Goal: Find specific page/section: Find specific page/section

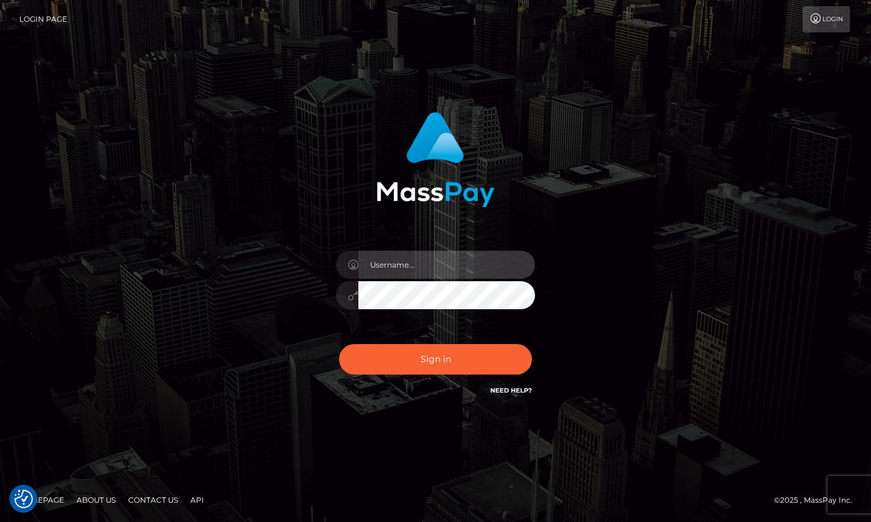
type input "hello.feetfinder"
click at [481, 264] on input "hello.feetfinder" at bounding box center [446, 265] width 177 height 28
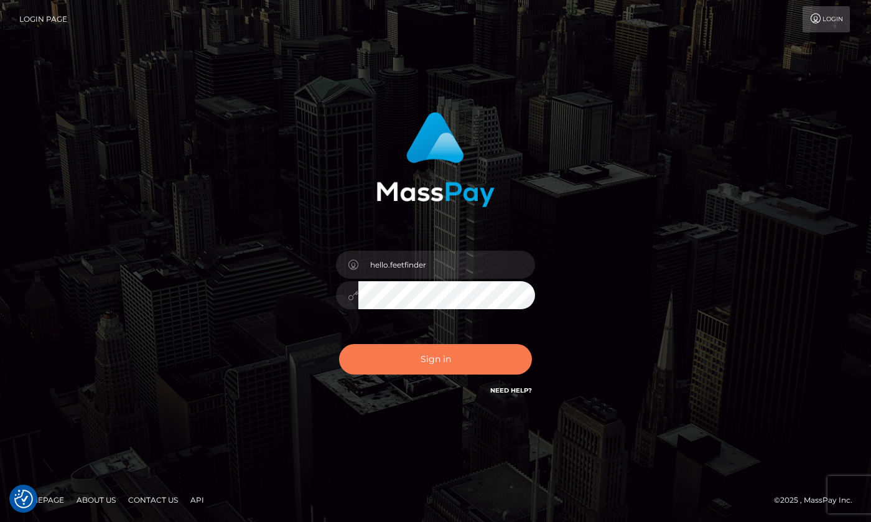
click at [488, 360] on button "Sign in" at bounding box center [435, 359] width 193 height 30
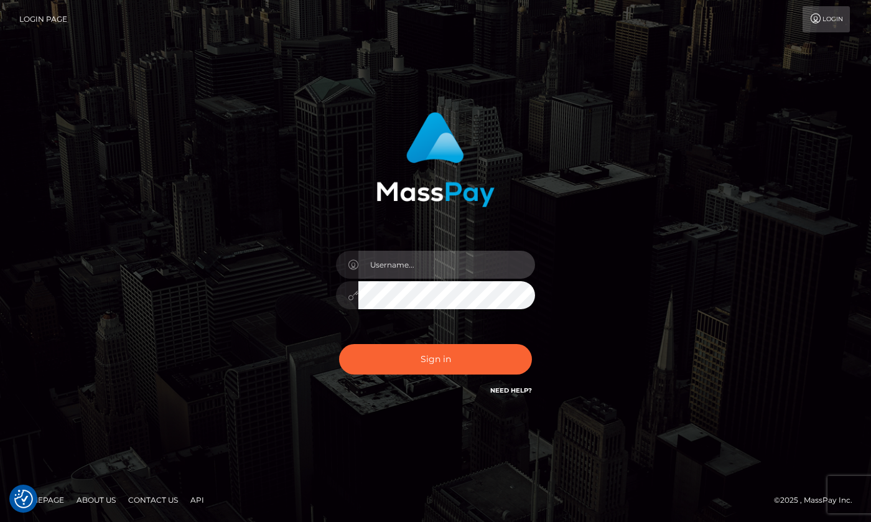
type input "hello.feetfinder"
click at [464, 259] on input "hello.feetfinder" at bounding box center [446, 265] width 177 height 28
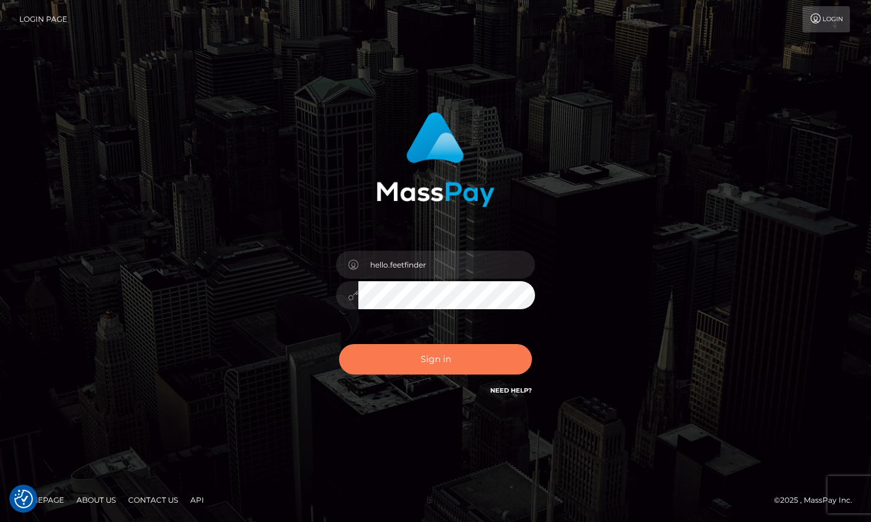
click at [476, 348] on button "Sign in" at bounding box center [435, 359] width 193 height 30
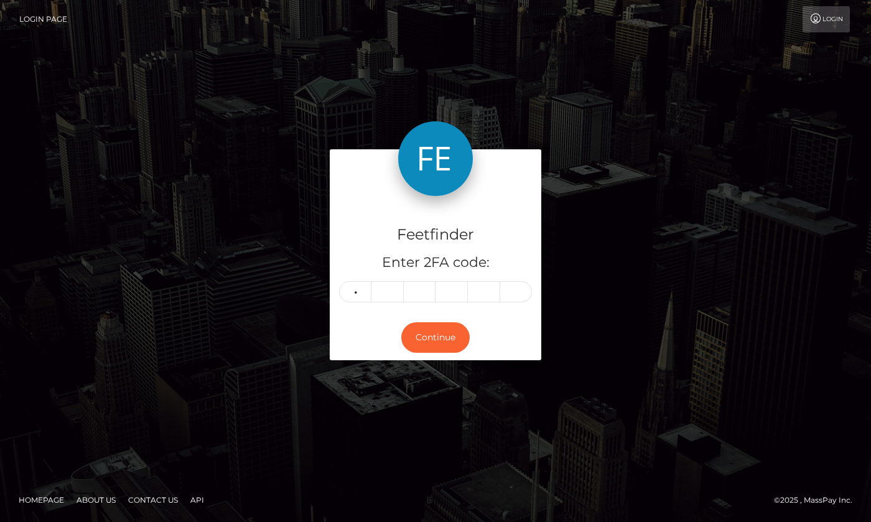
type input "7"
type input "2"
type input "4"
type input "9"
type input "3"
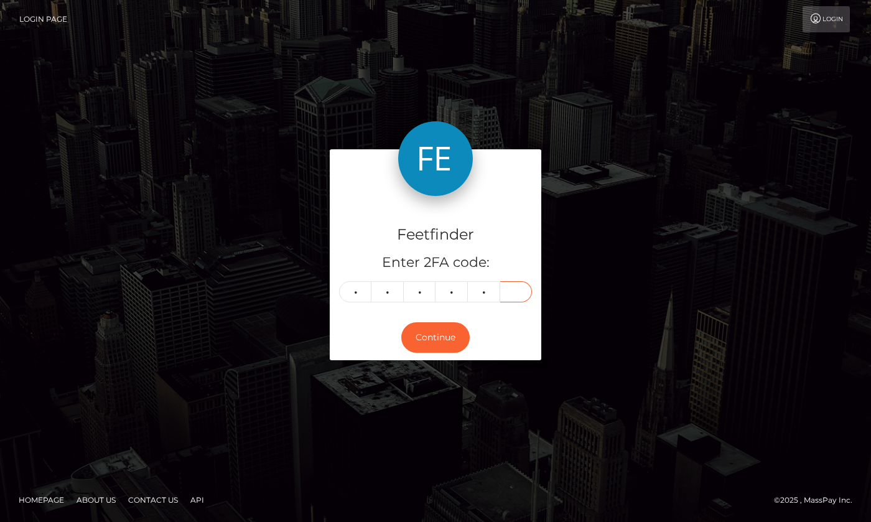
type input "0"
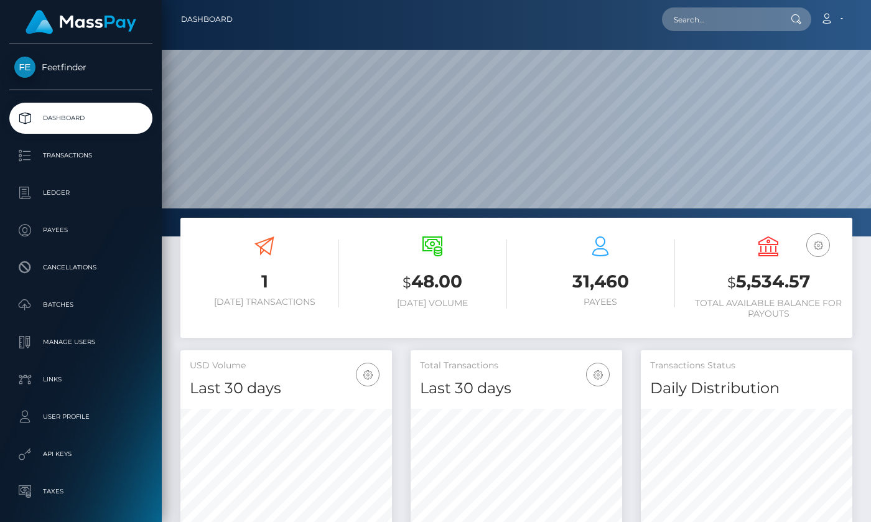
scroll to position [221, 212]
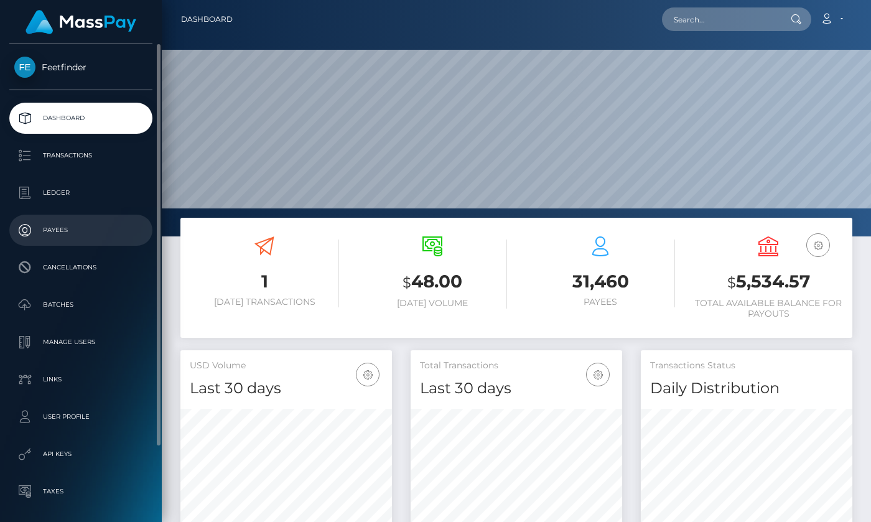
click at [70, 228] on p "Payees" at bounding box center [80, 230] width 133 height 19
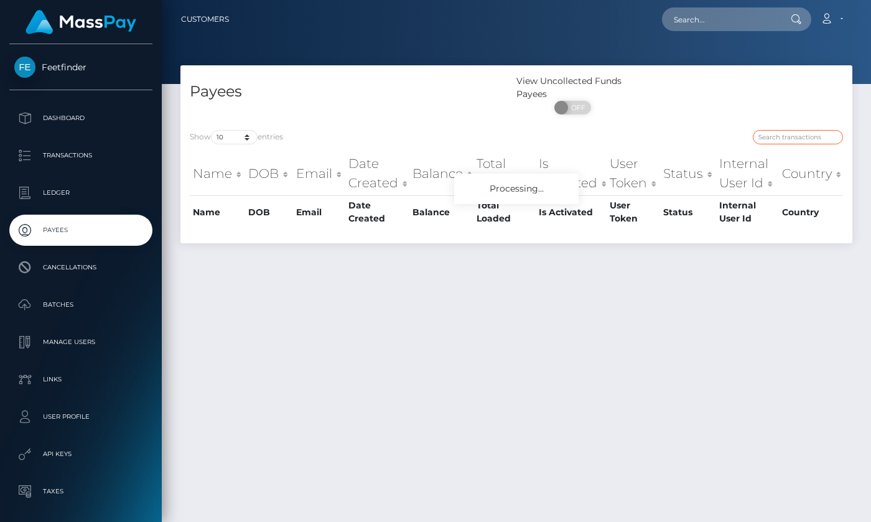
click at [802, 141] on input "search" at bounding box center [798, 137] width 90 height 14
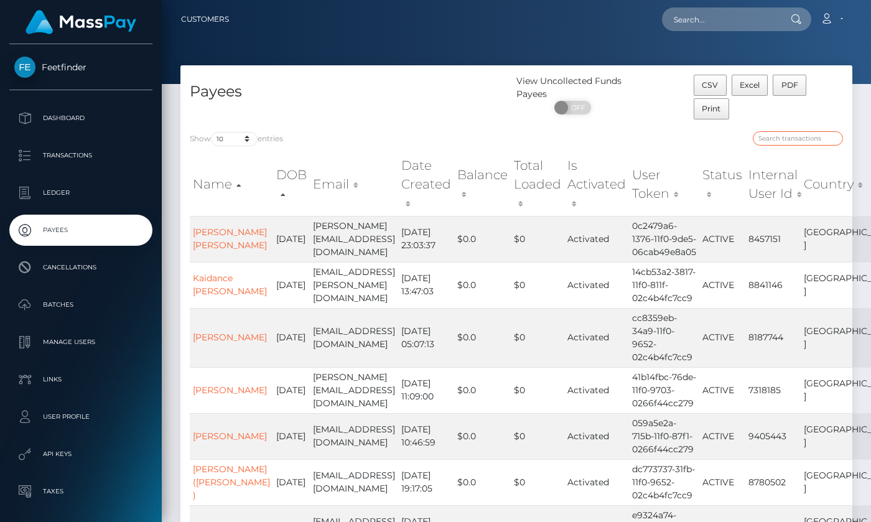
click at [791, 142] on input "search" at bounding box center [798, 138] width 90 height 14
paste input "04979ccc-80a6-11f0-8023-0266f44cc279"
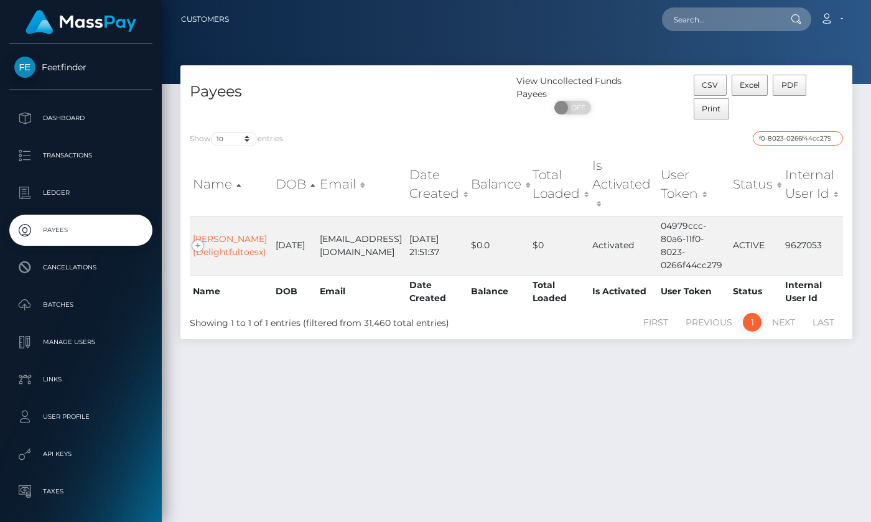
type input "04979ccc-80a6-11f0-8023-0266f44cc279"
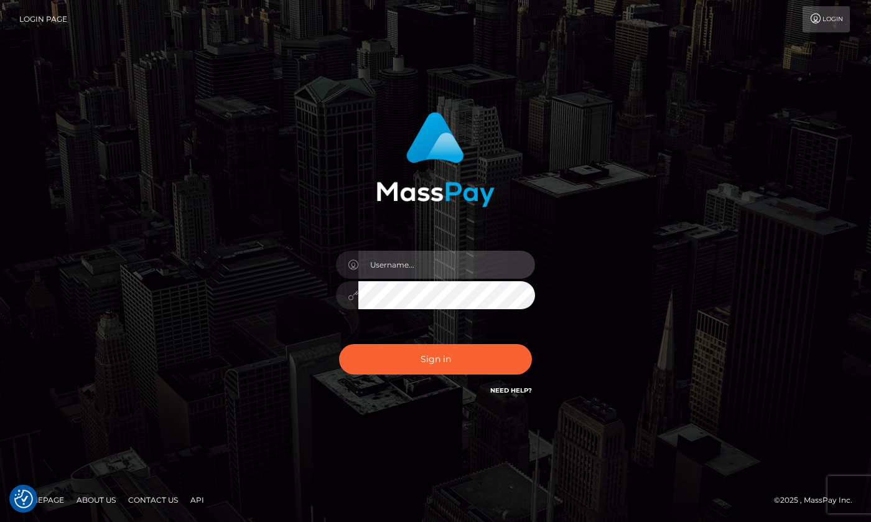
type input "hello.feetfinder"
click at [488, 267] on input "hello.feetfinder" at bounding box center [446, 265] width 177 height 28
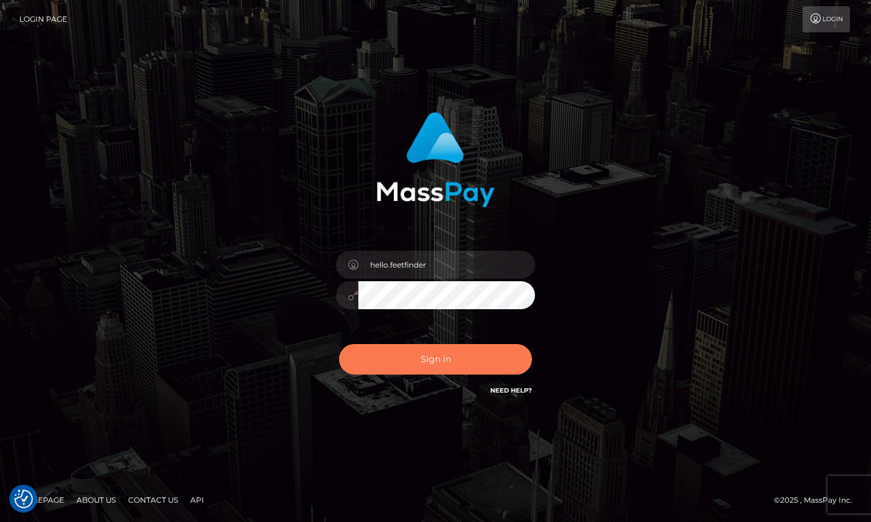
click at [491, 351] on button "Sign in" at bounding box center [435, 359] width 193 height 30
type input "hello.feetfinder"
click at [489, 351] on button "Sign in" at bounding box center [435, 359] width 193 height 30
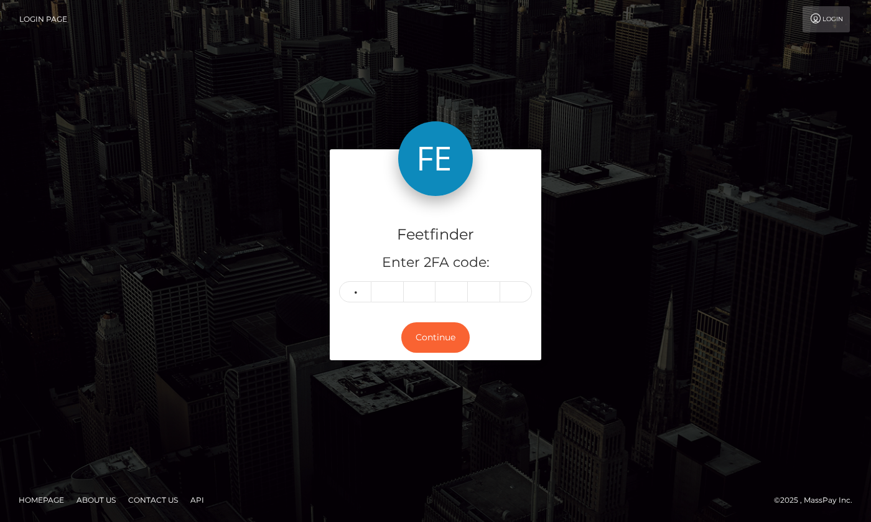
type input "0"
type input "4"
type input "8"
type input "4"
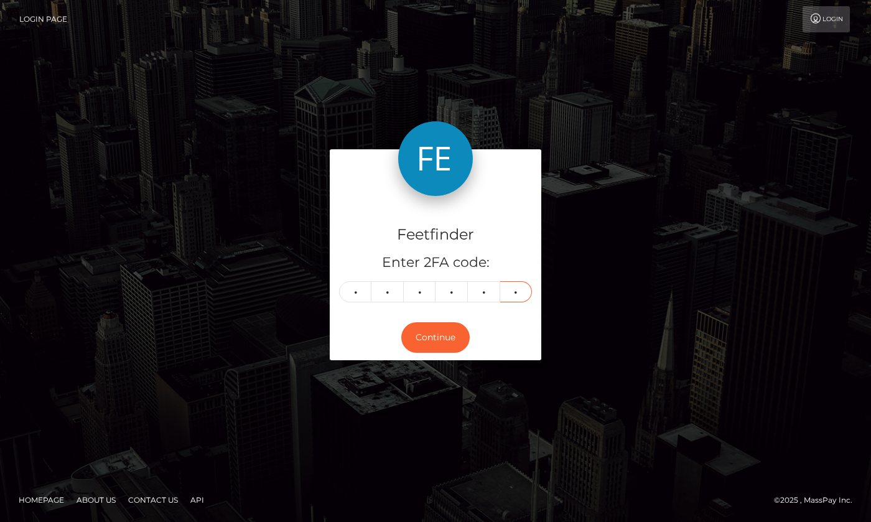
type input "8"
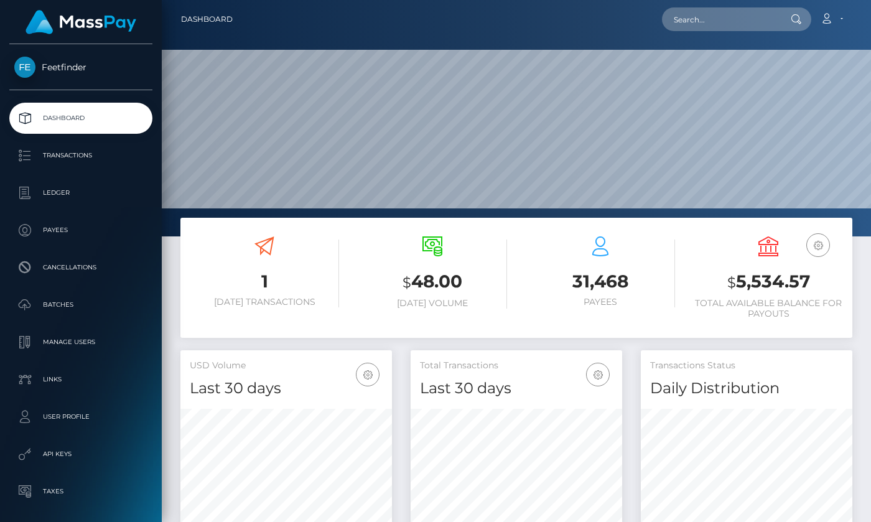
scroll to position [221, 212]
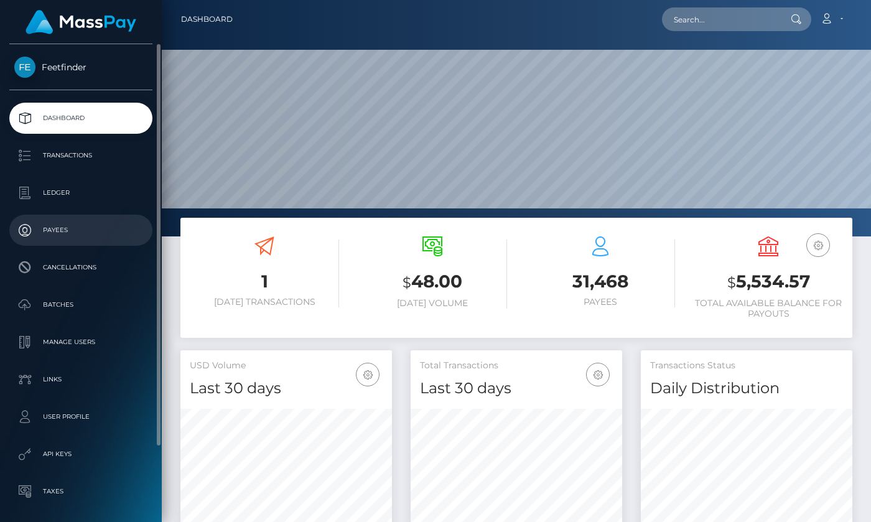
click at [57, 231] on p "Payees" at bounding box center [80, 230] width 133 height 19
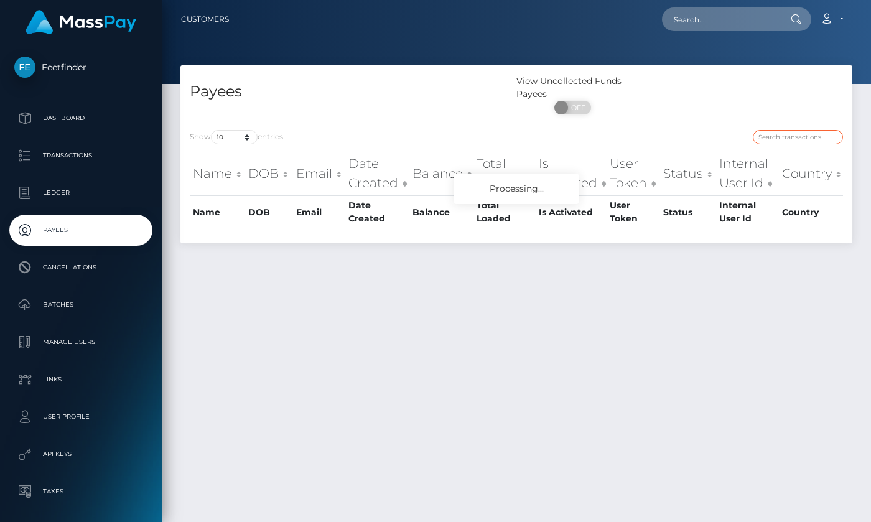
click at [804, 136] on input "search" at bounding box center [798, 137] width 90 height 14
paste input "058f029f-7e71-11f0-8023-0266f44cc279"
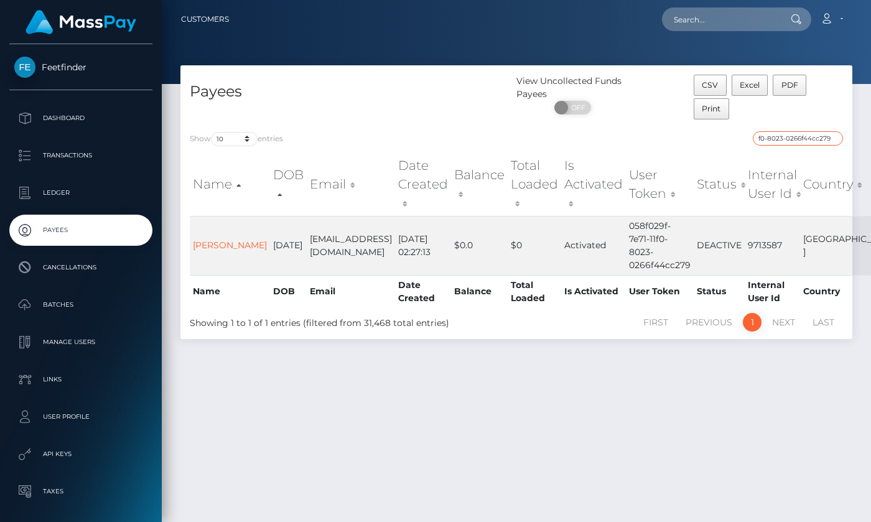
type input "058f029f-7e71-11f0-8023-0266f44cc279"
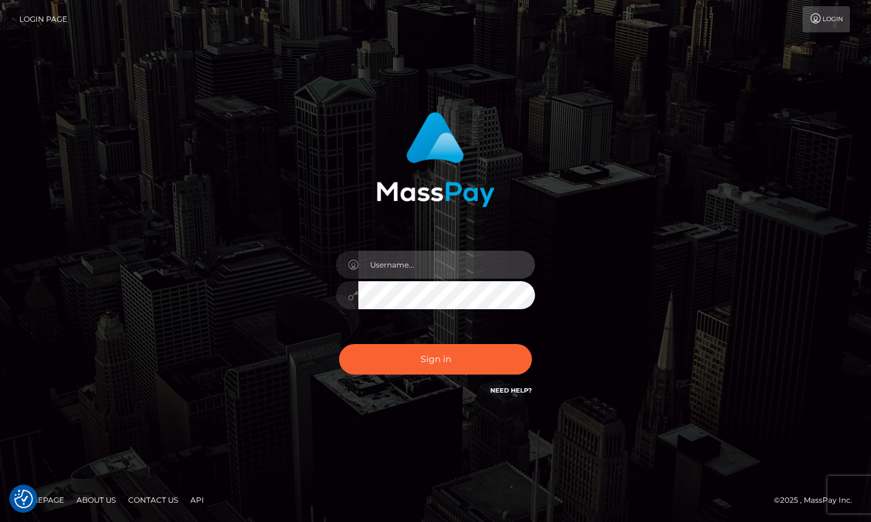
type input "hello.feetfinder"
click at [460, 253] on input "hello.feetfinder" at bounding box center [446, 265] width 177 height 28
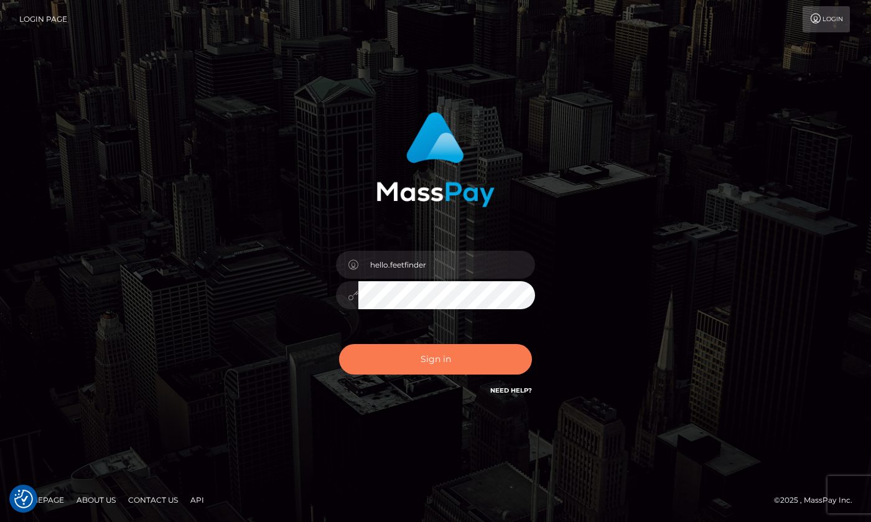
click at [453, 355] on button "Sign in" at bounding box center [435, 359] width 193 height 30
type input "hello.feetfinder"
click at [449, 350] on button "Sign in" at bounding box center [435, 359] width 193 height 30
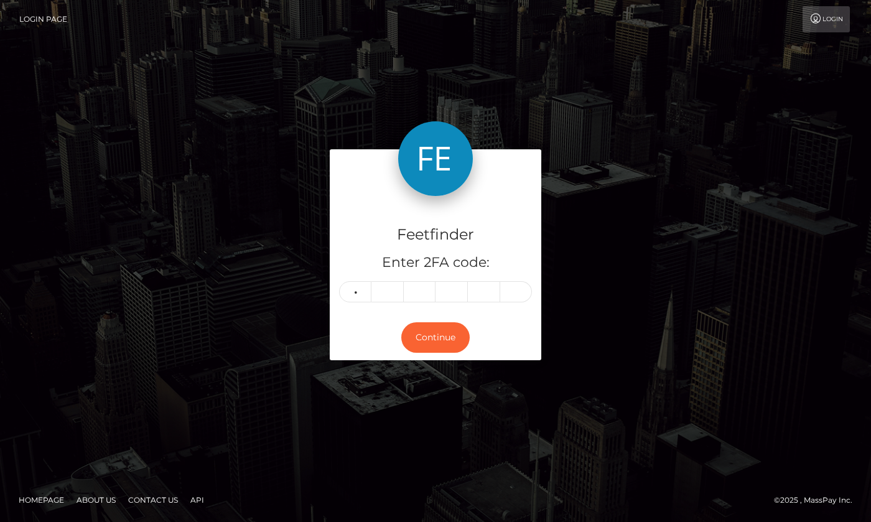
type input "8"
type input "4"
type input "8"
type input "2"
type input "8"
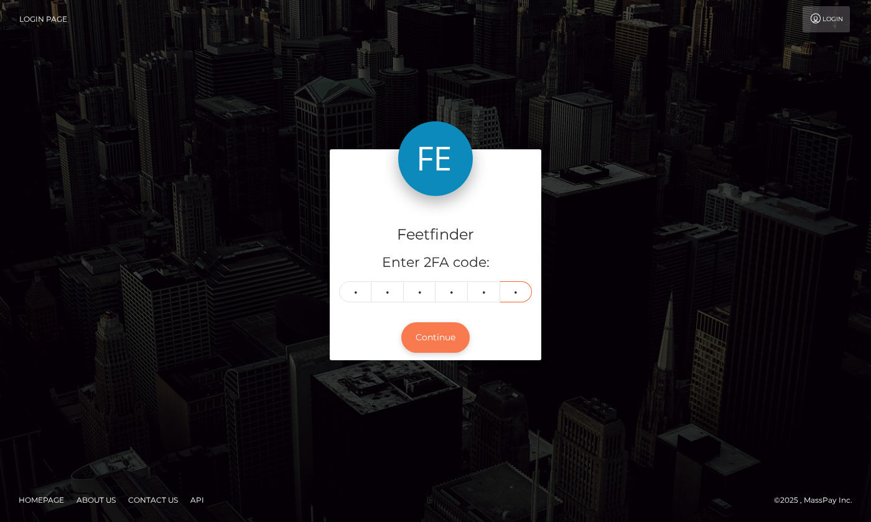
type input "6"
click at [446, 337] on button "Continue" at bounding box center [435, 337] width 68 height 30
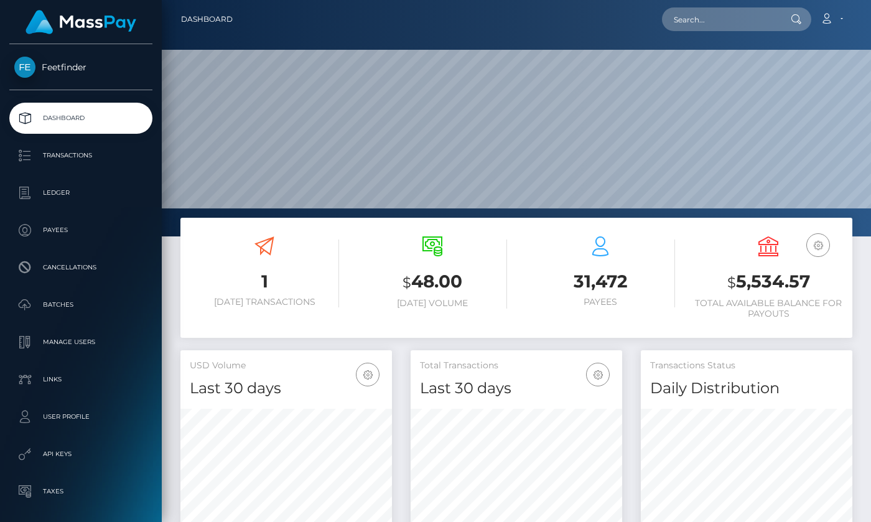
scroll to position [221, 212]
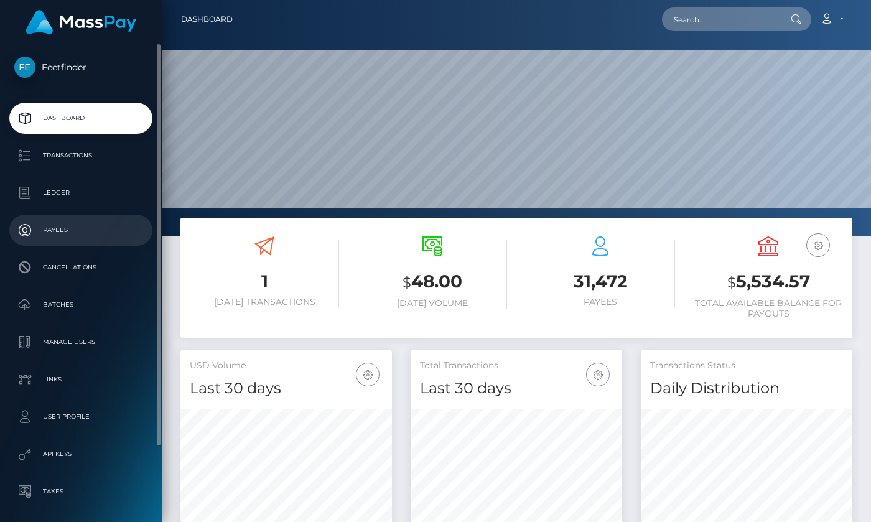
click at [57, 232] on p "Payees" at bounding box center [80, 230] width 133 height 19
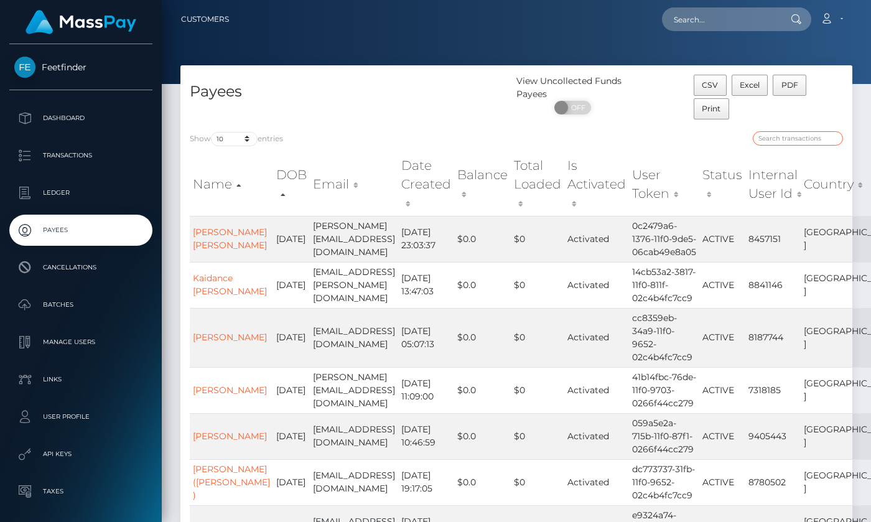
click at [802, 139] on input "search" at bounding box center [798, 138] width 90 height 14
click at [802, 138] on input "search" at bounding box center [798, 138] width 90 height 14
paste input "ce7c4008-9270-11f0-bd85-0694aced620b"
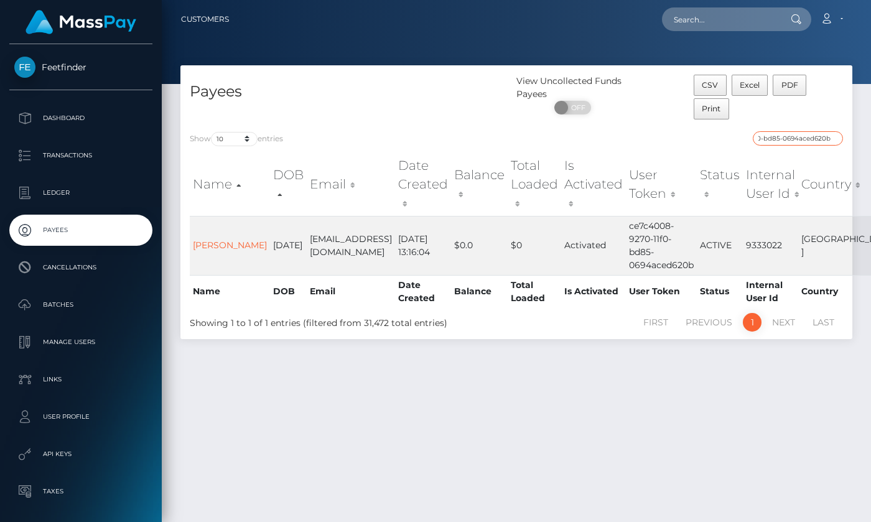
type input "ce7c4008-9270-11f0-bd85-0694aced620b"
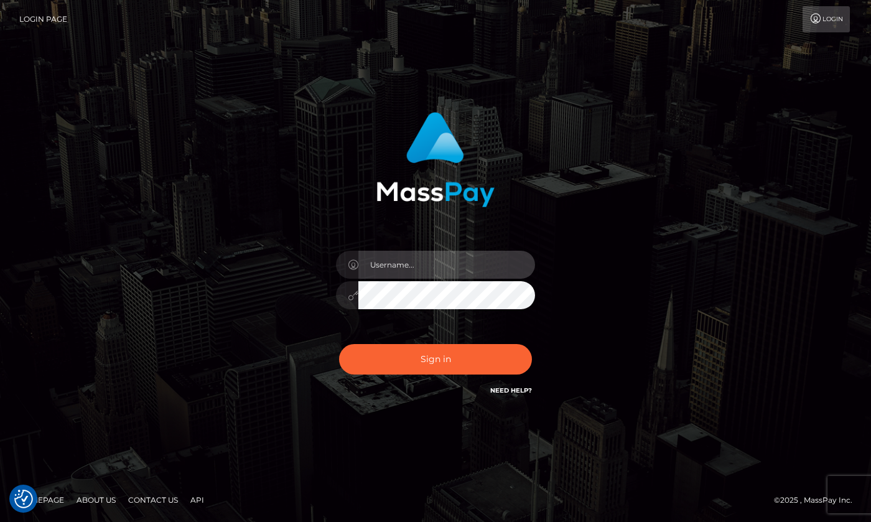
type input "hello.feetfinder"
click at [446, 266] on input "hello.feetfinder" at bounding box center [446, 265] width 177 height 28
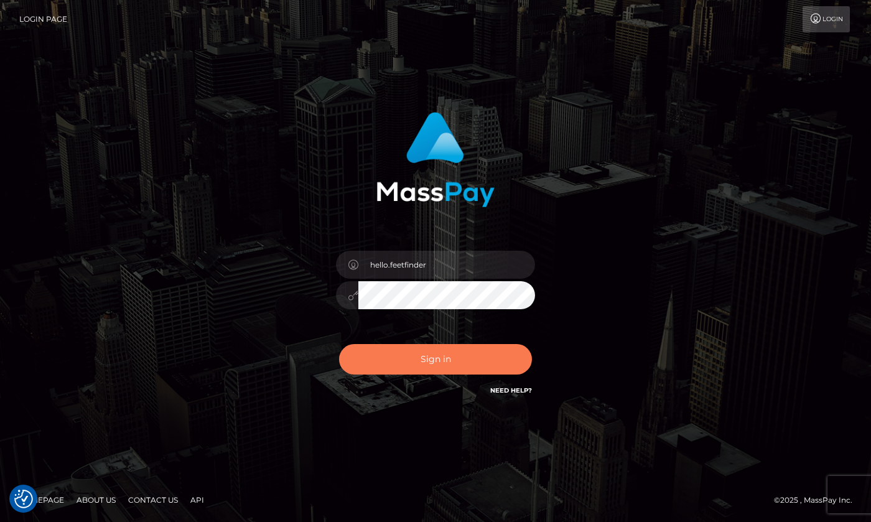
click at [465, 363] on button "Sign in" at bounding box center [435, 359] width 193 height 30
type input "hello.feetfinder"
click at [435, 356] on button "Sign in" at bounding box center [435, 359] width 193 height 30
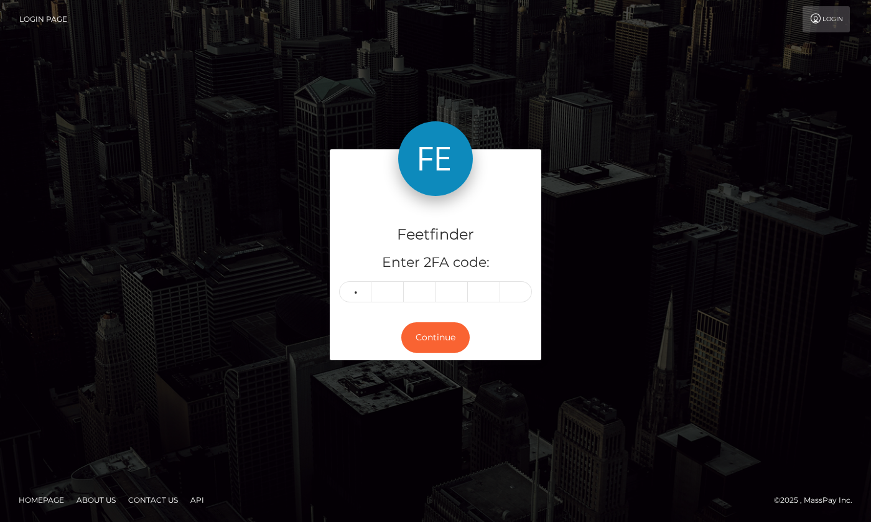
type input "0"
type input "5"
type input "2"
type input "4"
type input "5"
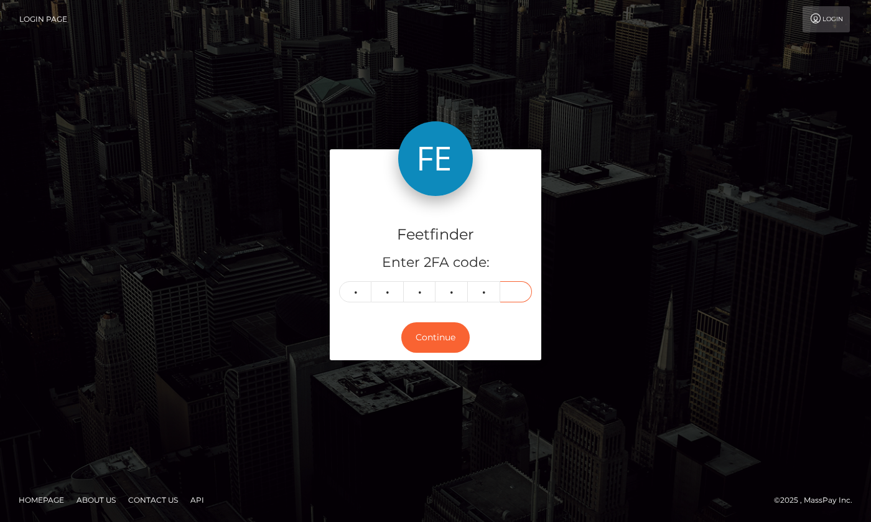
type input "9"
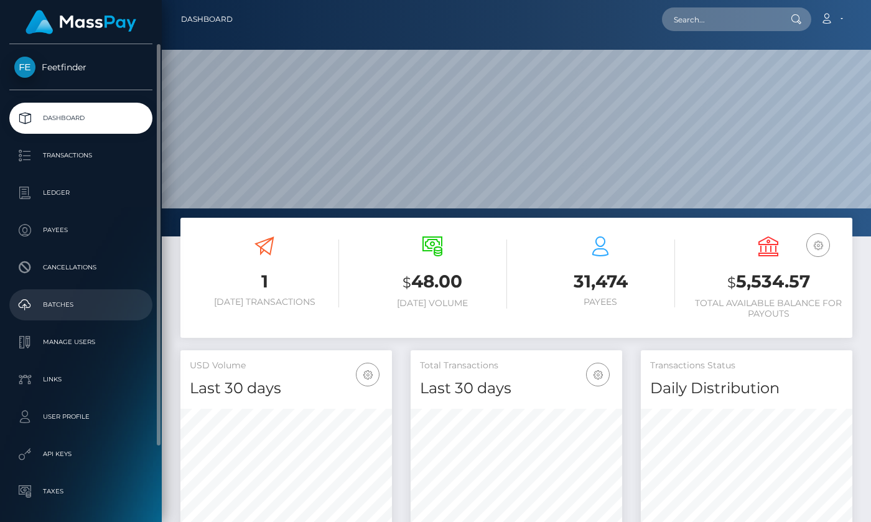
scroll to position [221, 212]
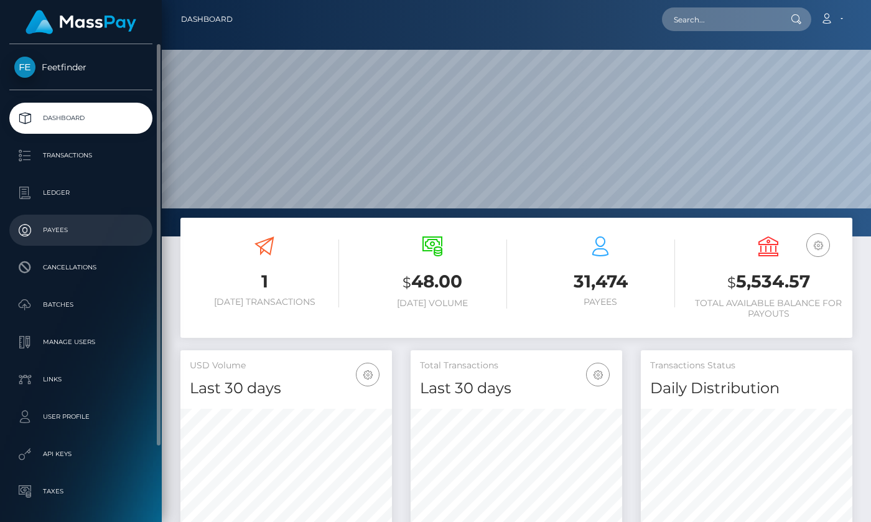
click at [70, 225] on p "Payees" at bounding box center [80, 230] width 133 height 19
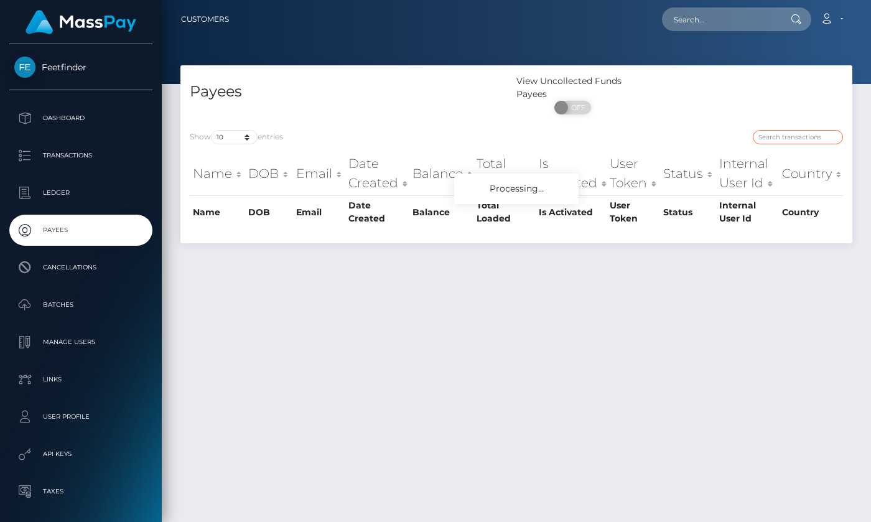
click at [804, 137] on input "search" at bounding box center [798, 137] width 90 height 14
paste input "fd151d40-9328-11f0-bd85-0694aced620b"
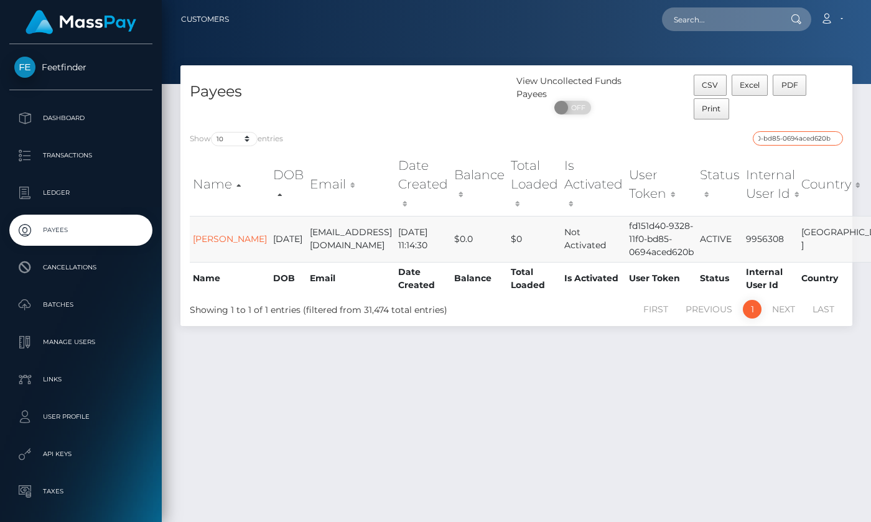
type input "fd151d40-9328-11f0-bd85-0694aced620b"
